Goal: Information Seeking & Learning: Learn about a topic

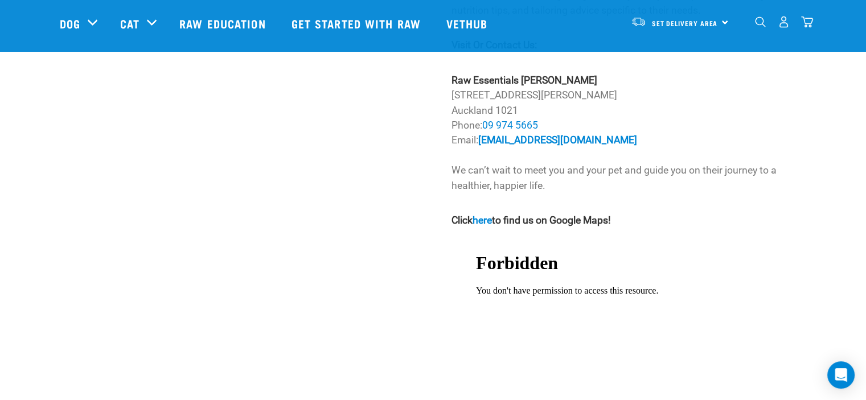
scroll to position [968, 0]
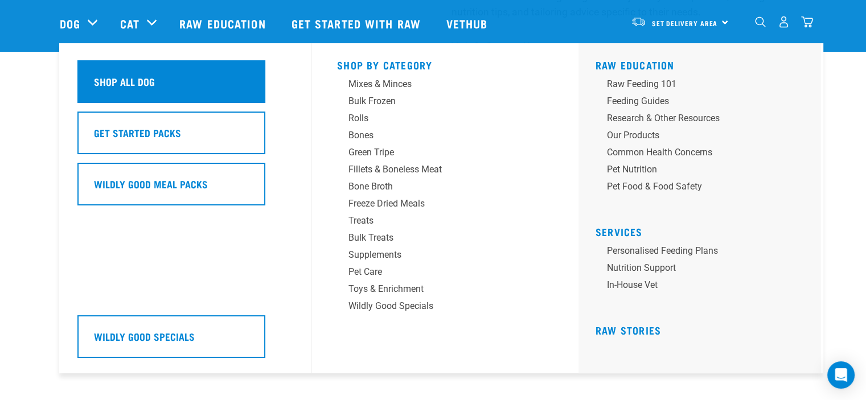
click at [125, 82] on h5 "Shop All Dog" at bounding box center [124, 81] width 61 height 15
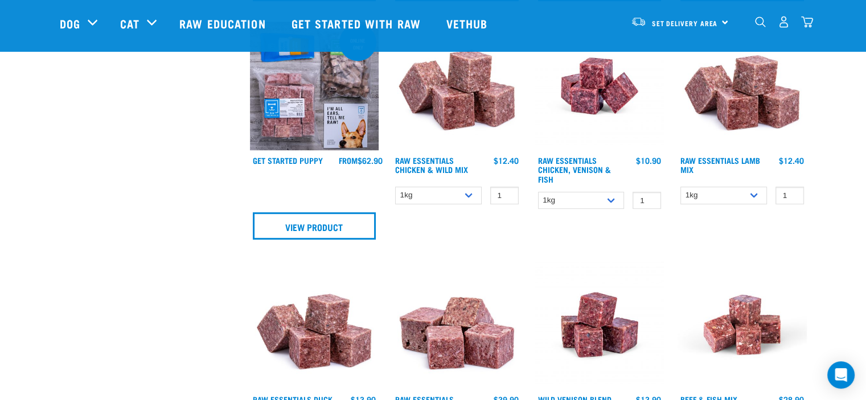
scroll to position [797, 0]
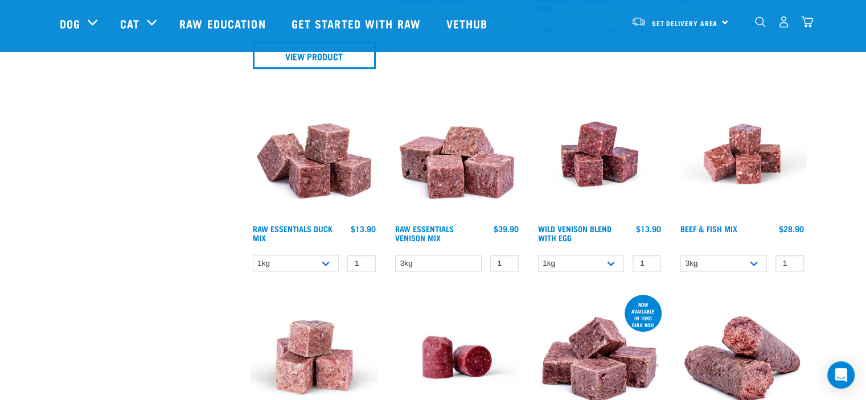
click at [324, 186] on img at bounding box center [314, 153] width 129 height 129
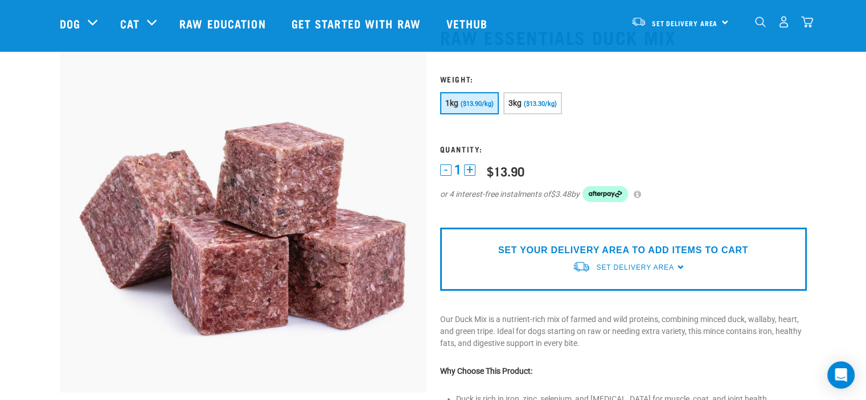
scroll to position [57, 0]
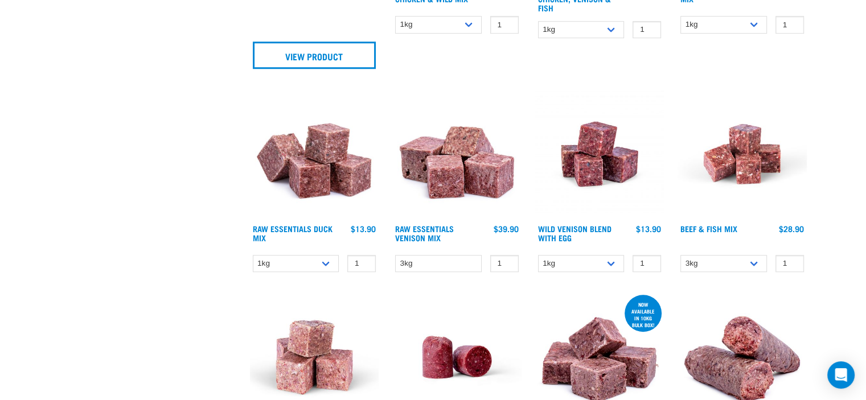
click at [310, 161] on img at bounding box center [314, 153] width 129 height 129
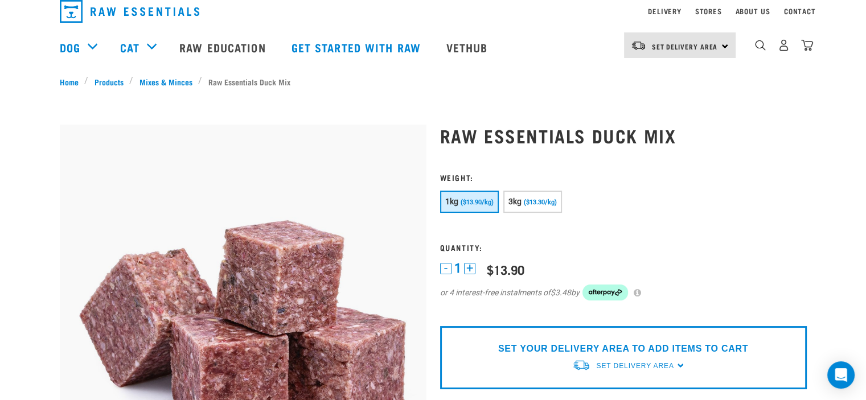
scroll to position [228, 0]
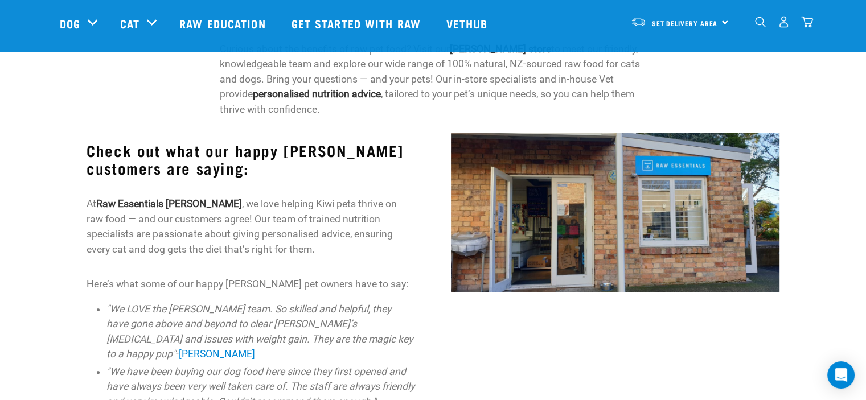
scroll to position [83, 0]
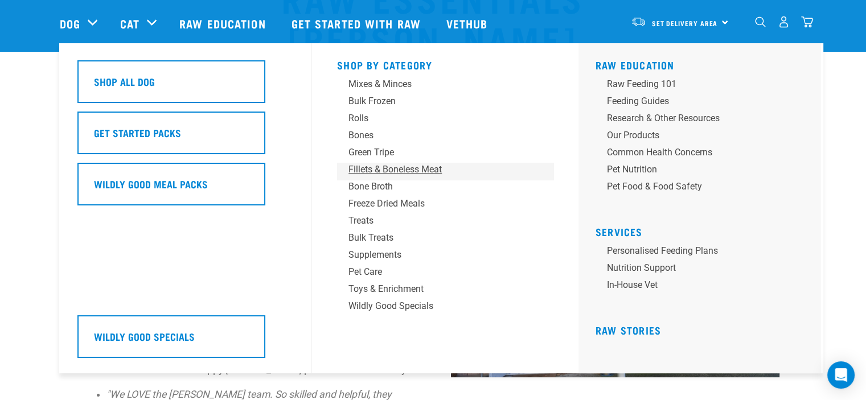
click at [390, 169] on div "Fillets & Boneless Meat" at bounding box center [438, 170] width 178 height 14
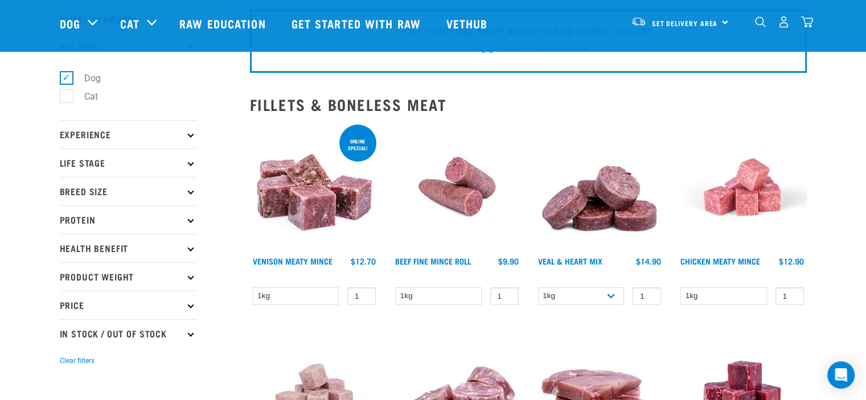
scroll to position [171, 0]
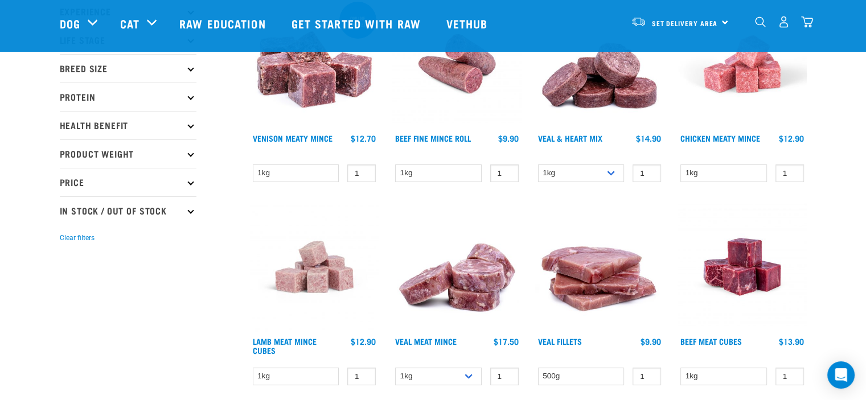
click at [478, 290] on img at bounding box center [456, 267] width 129 height 129
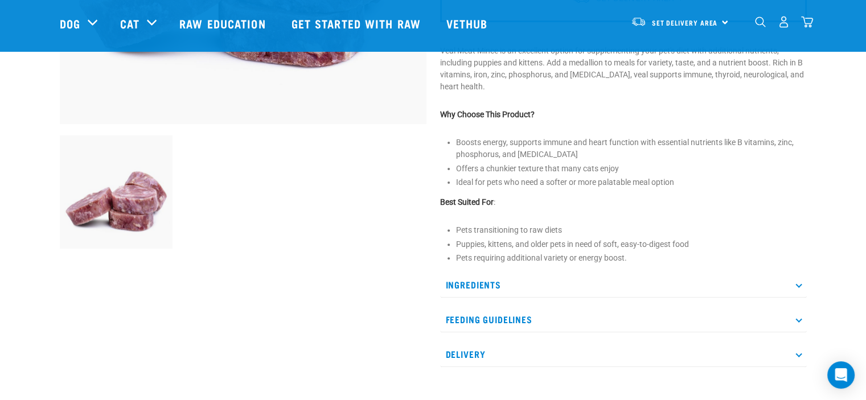
scroll to position [399, 0]
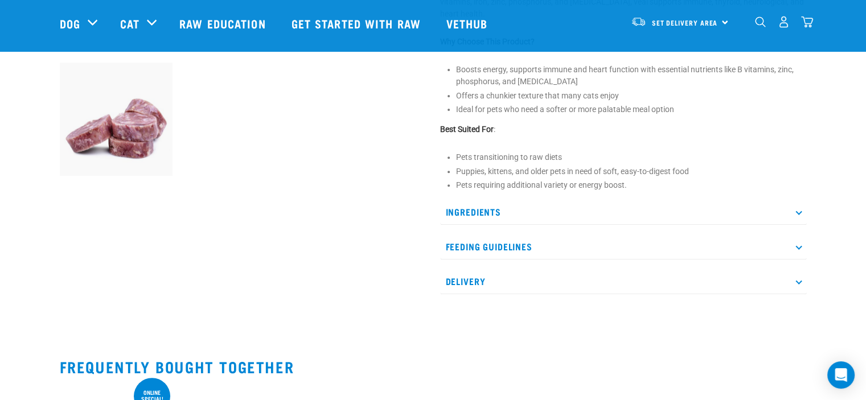
click at [469, 206] on p "Ingredients" at bounding box center [623, 212] width 367 height 26
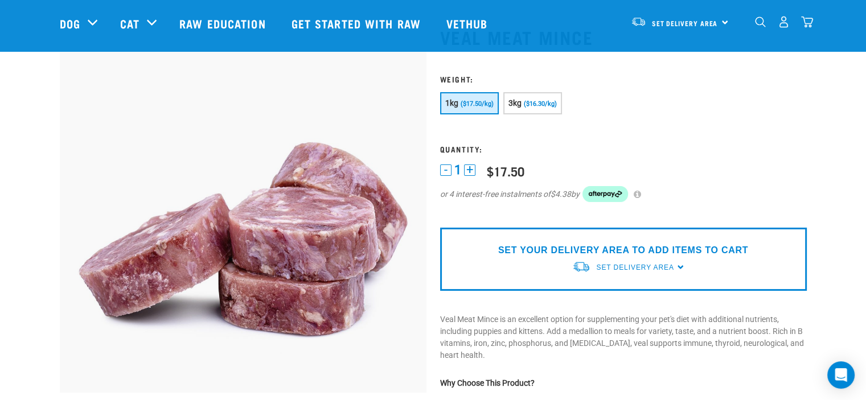
scroll to position [0, 0]
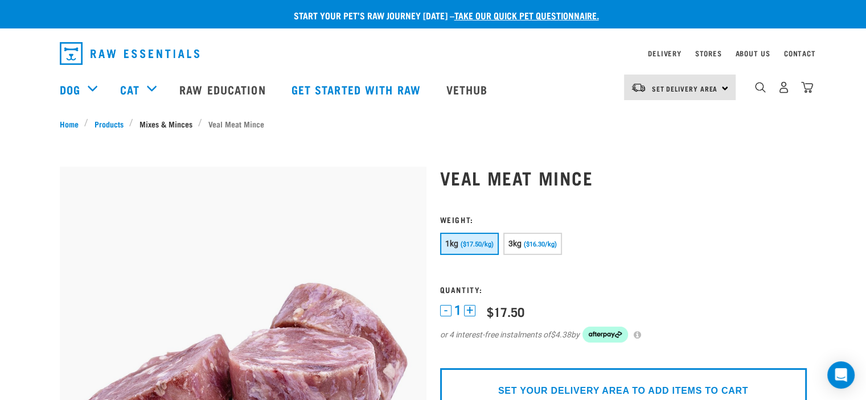
click at [180, 125] on link "Mixes & Minces" at bounding box center [165, 124] width 65 height 12
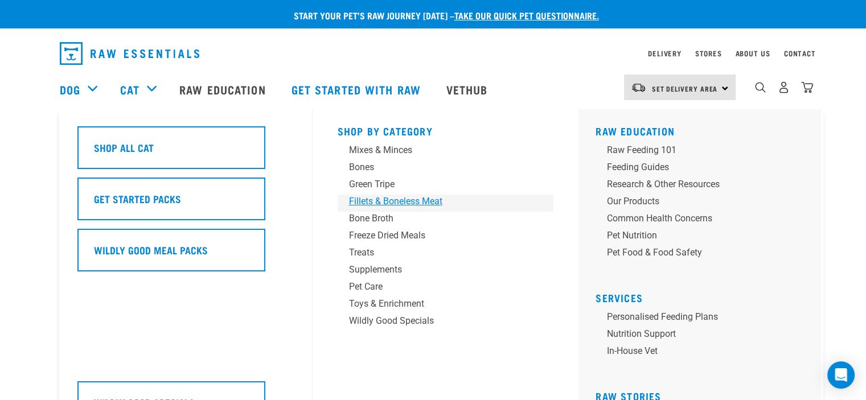
click at [391, 201] on div "Fillets & Boneless Meat" at bounding box center [438, 202] width 178 height 14
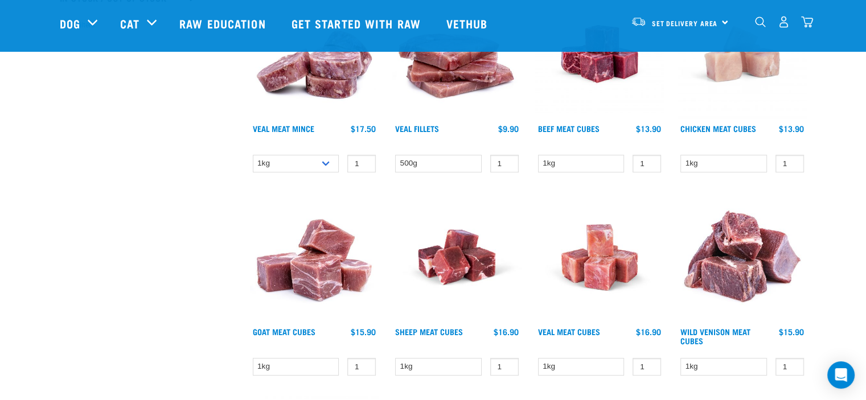
scroll to position [399, 0]
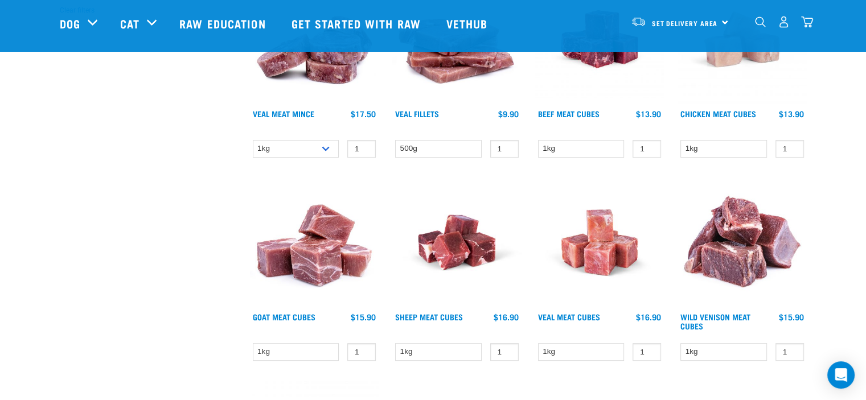
click at [601, 253] on img at bounding box center [599, 242] width 129 height 129
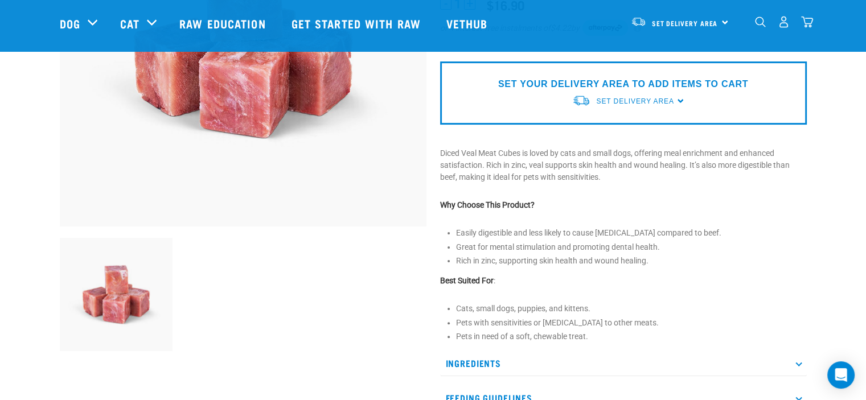
scroll to position [285, 0]
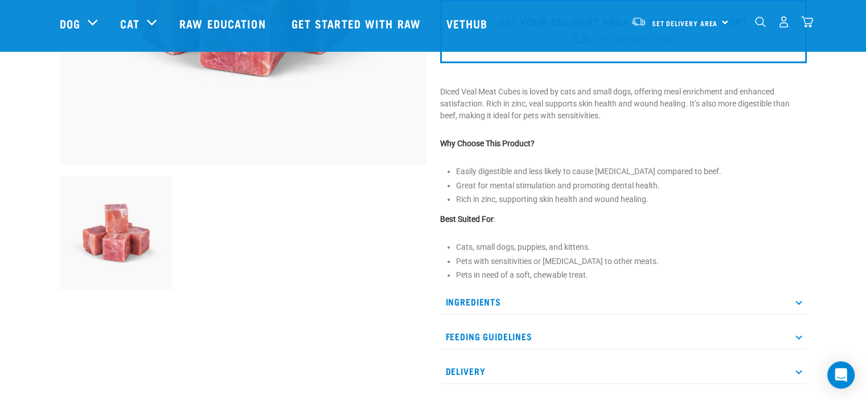
click at [456, 304] on p "Ingredients" at bounding box center [623, 302] width 367 height 26
